Goal: Information Seeking & Learning: Learn about a topic

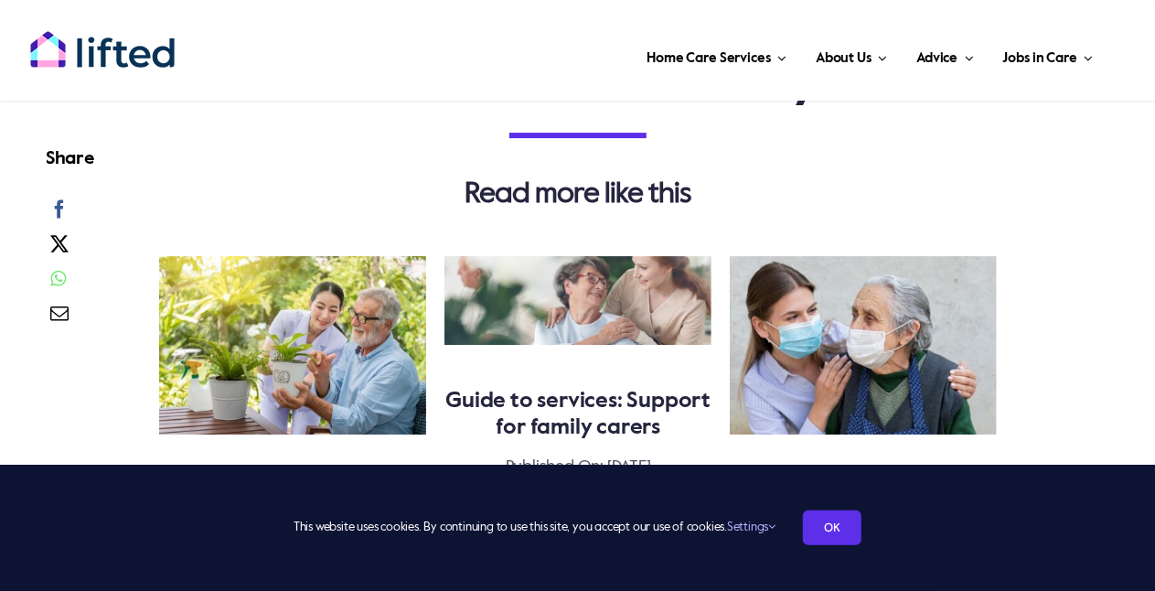
scroll to position [3048, 0]
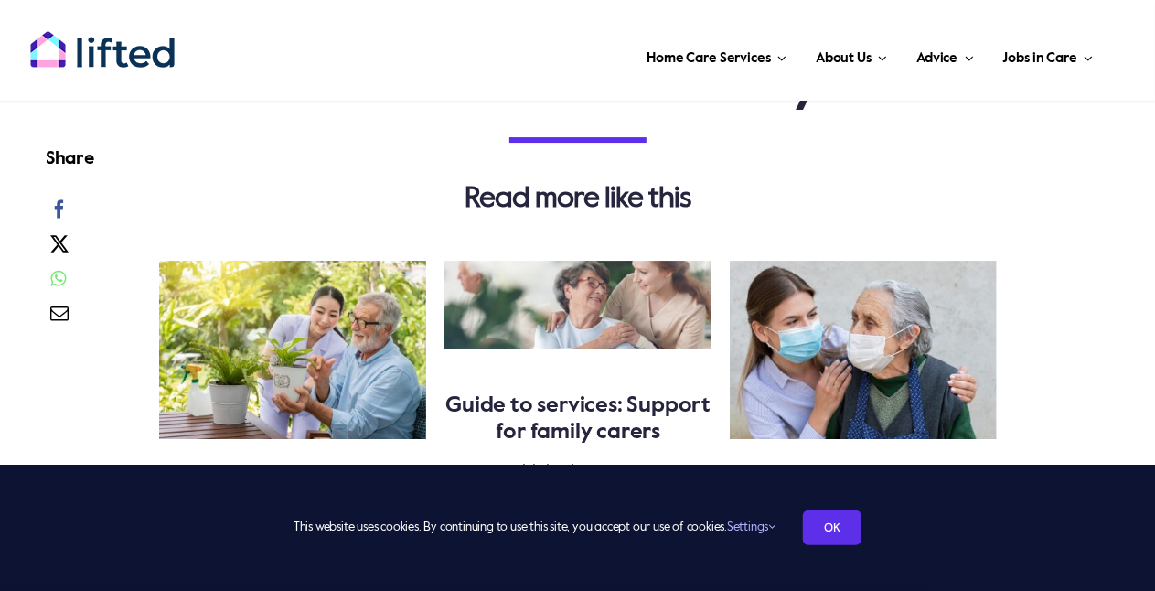
click at [607, 108] on link "Is dementia hereditary?" at bounding box center [563, 84] width 560 height 51
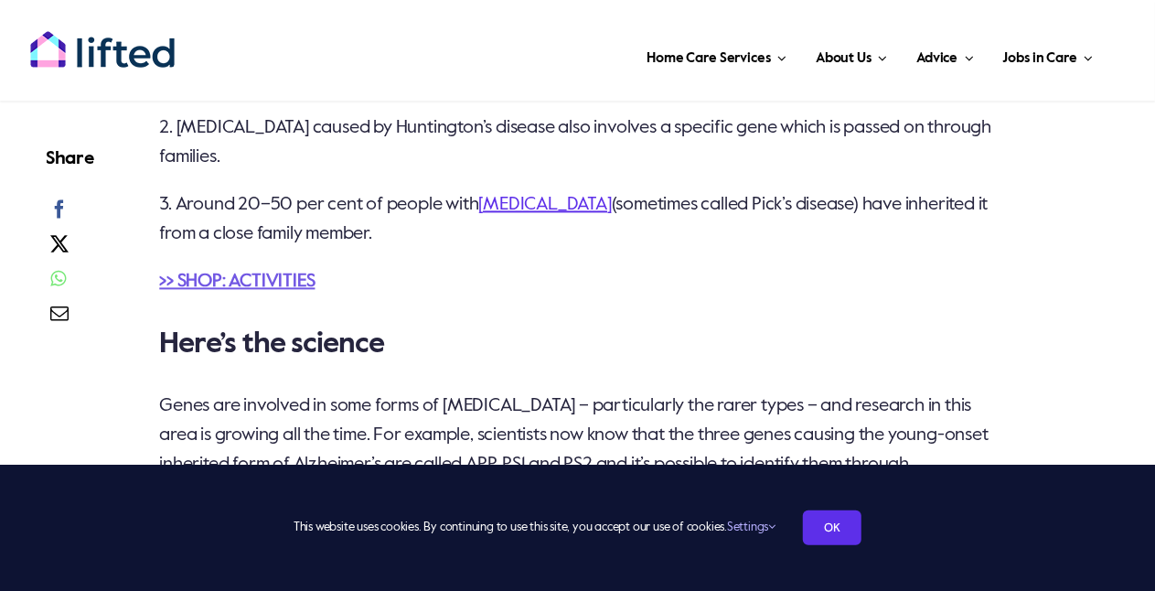
scroll to position [1798, 0]
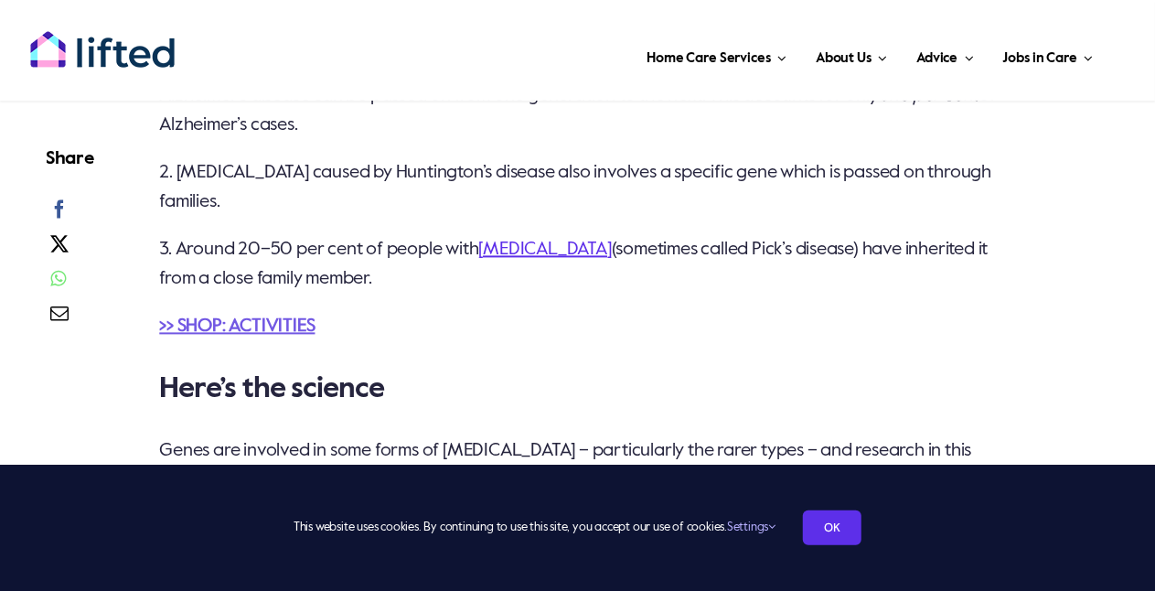
click at [534, 248] on link "frontotemporal dementia" at bounding box center [545, 249] width 133 height 18
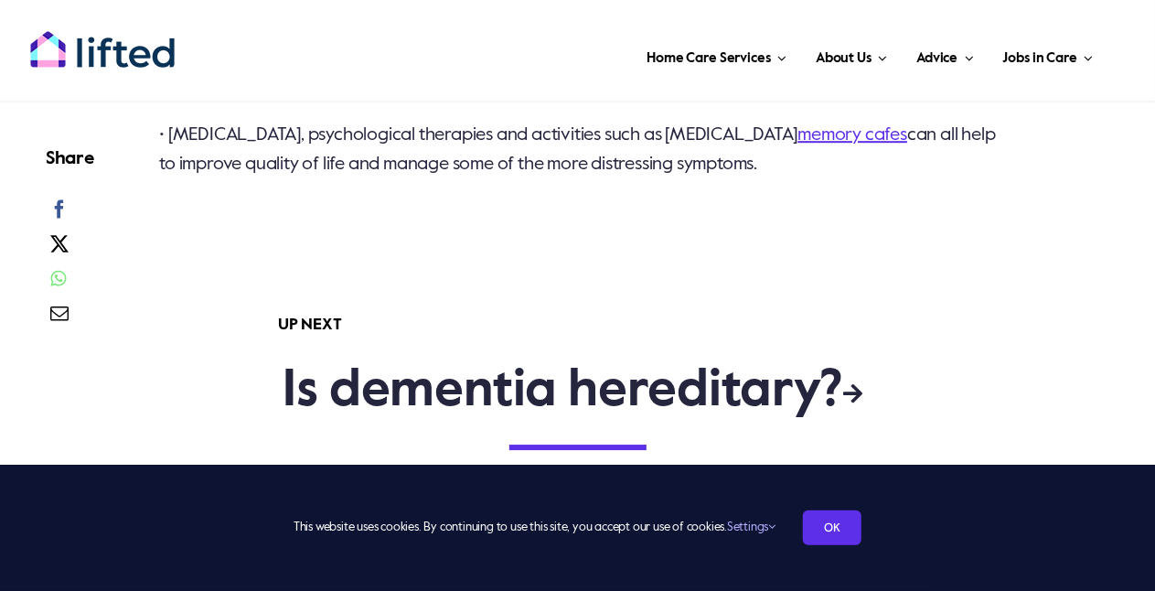
scroll to position [2773, 0]
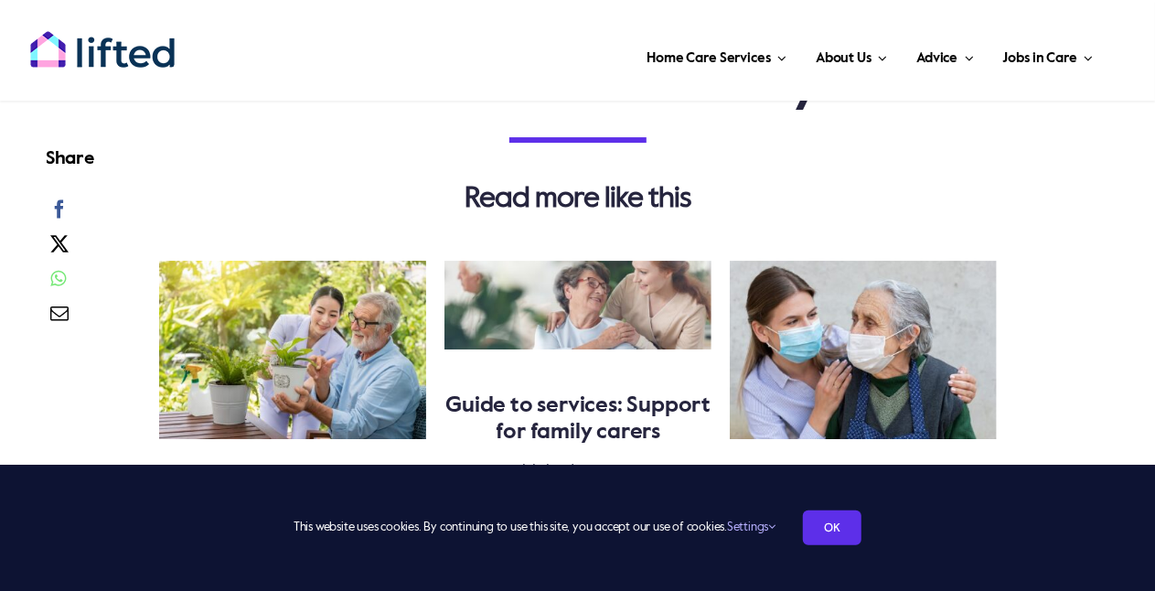
scroll to position [3048, 0]
